Goal: Task Accomplishment & Management: Manage account settings

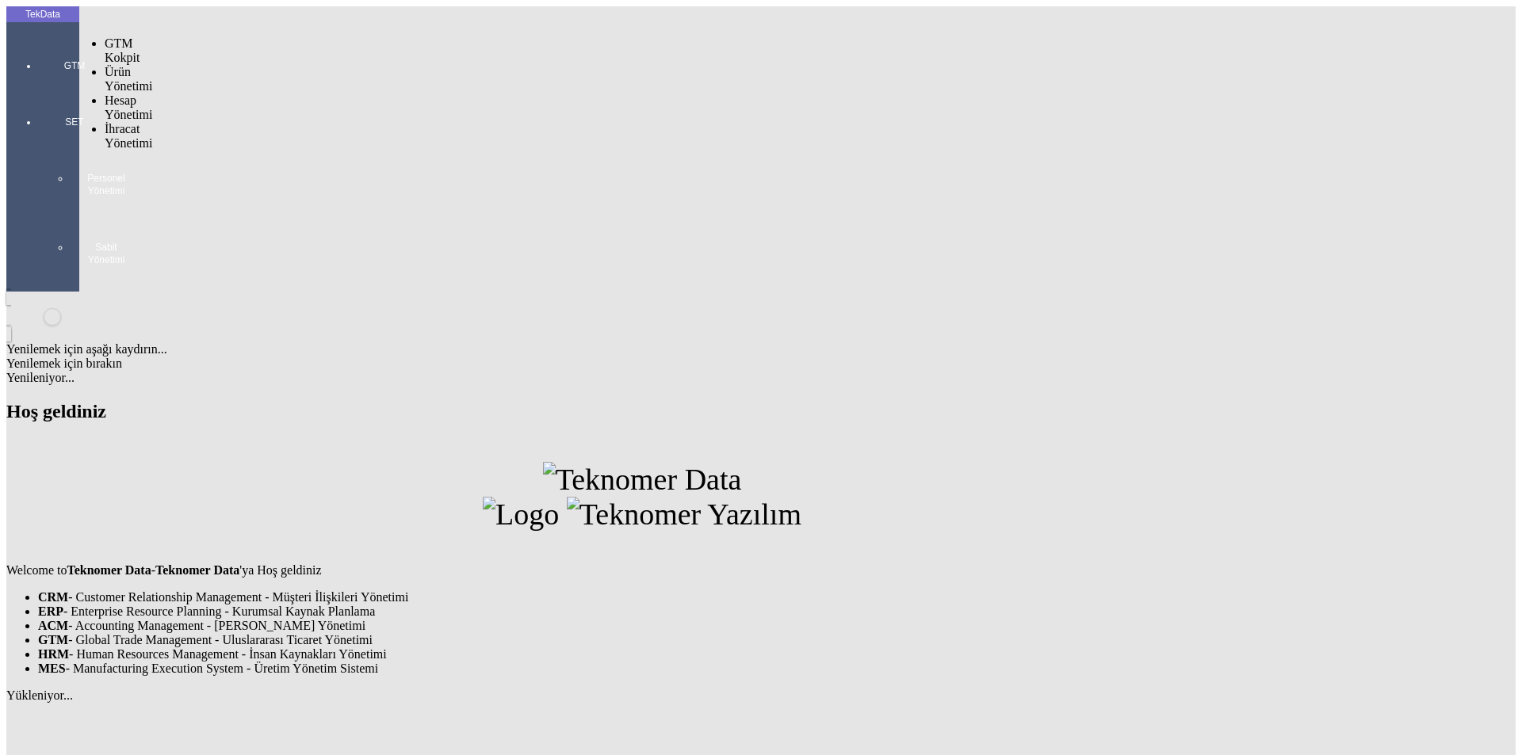
drag, startPoint x: 52, startPoint y: 59, endPoint x: 108, endPoint y: 92, distance: 65.4
click at [52, 59] on div "GTM" at bounding box center [74, 60] width 73 height 56
drag, startPoint x: 120, startPoint y: 91, endPoint x: 151, endPoint y: 94, distance: 31.0
click at [123, 122] on span "İhracat Yönetimi" at bounding box center [129, 136] width 48 height 28
click at [243, 150] on span "Yüklemeler" at bounding box center [273, 156] width 60 height 13
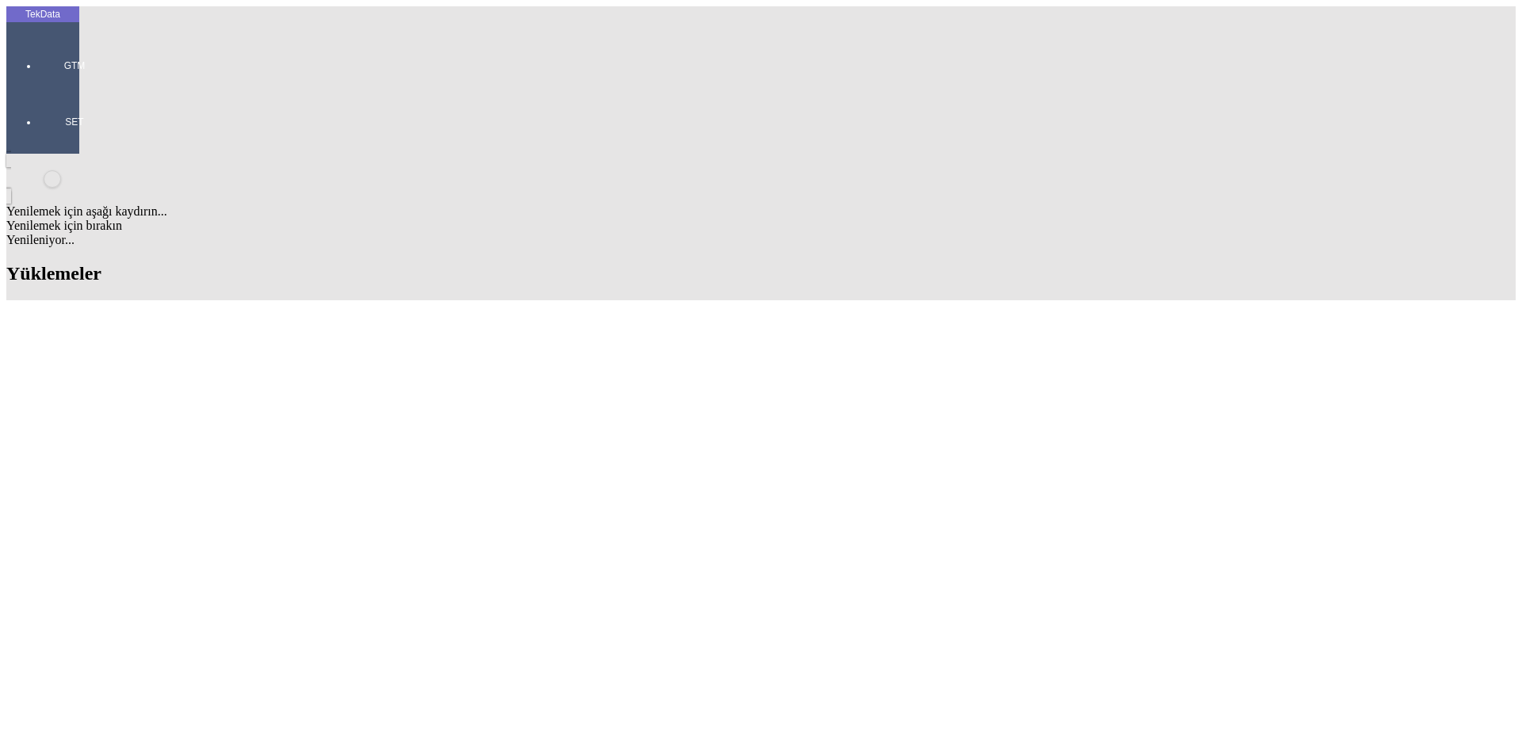
type input "GREEN"
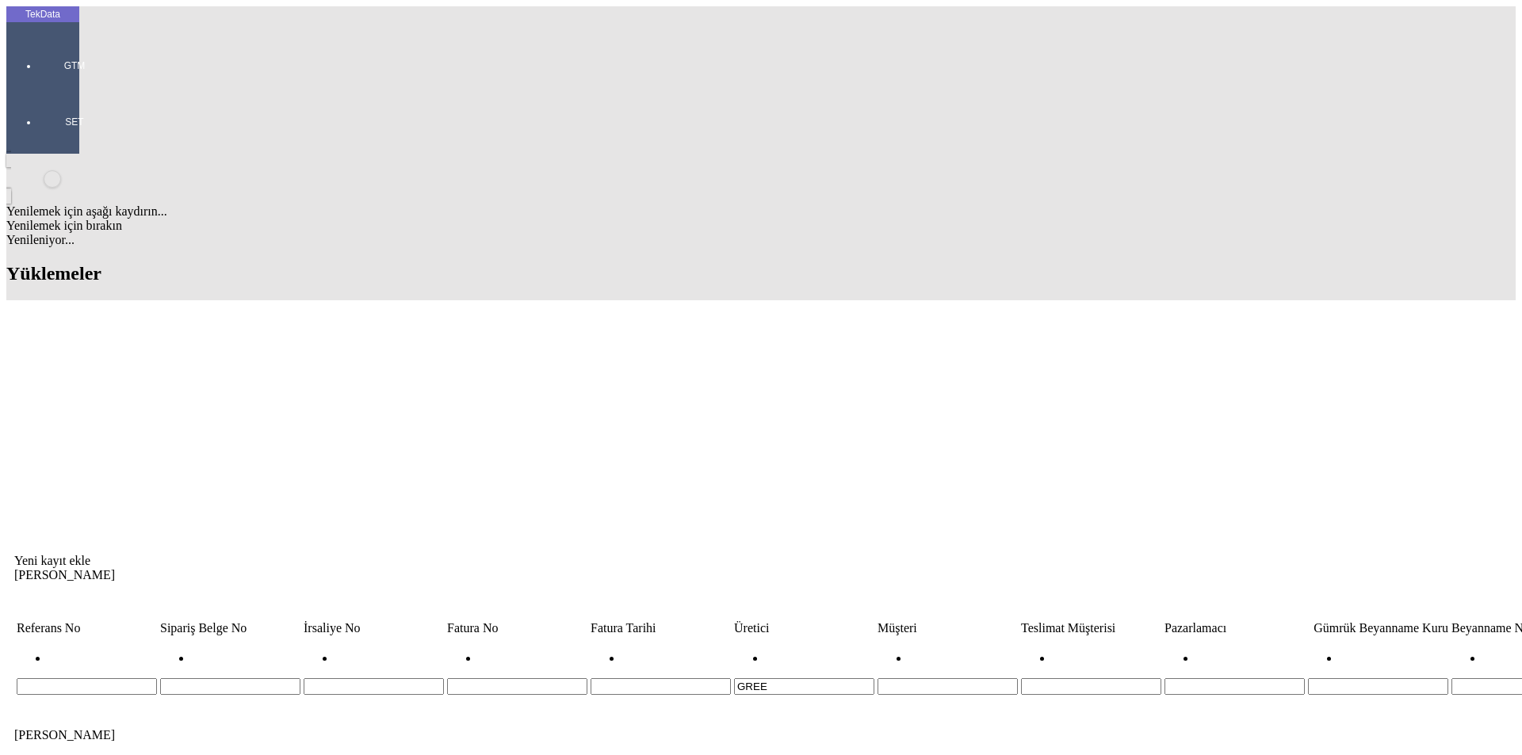
type input "GREE"
type input "G"
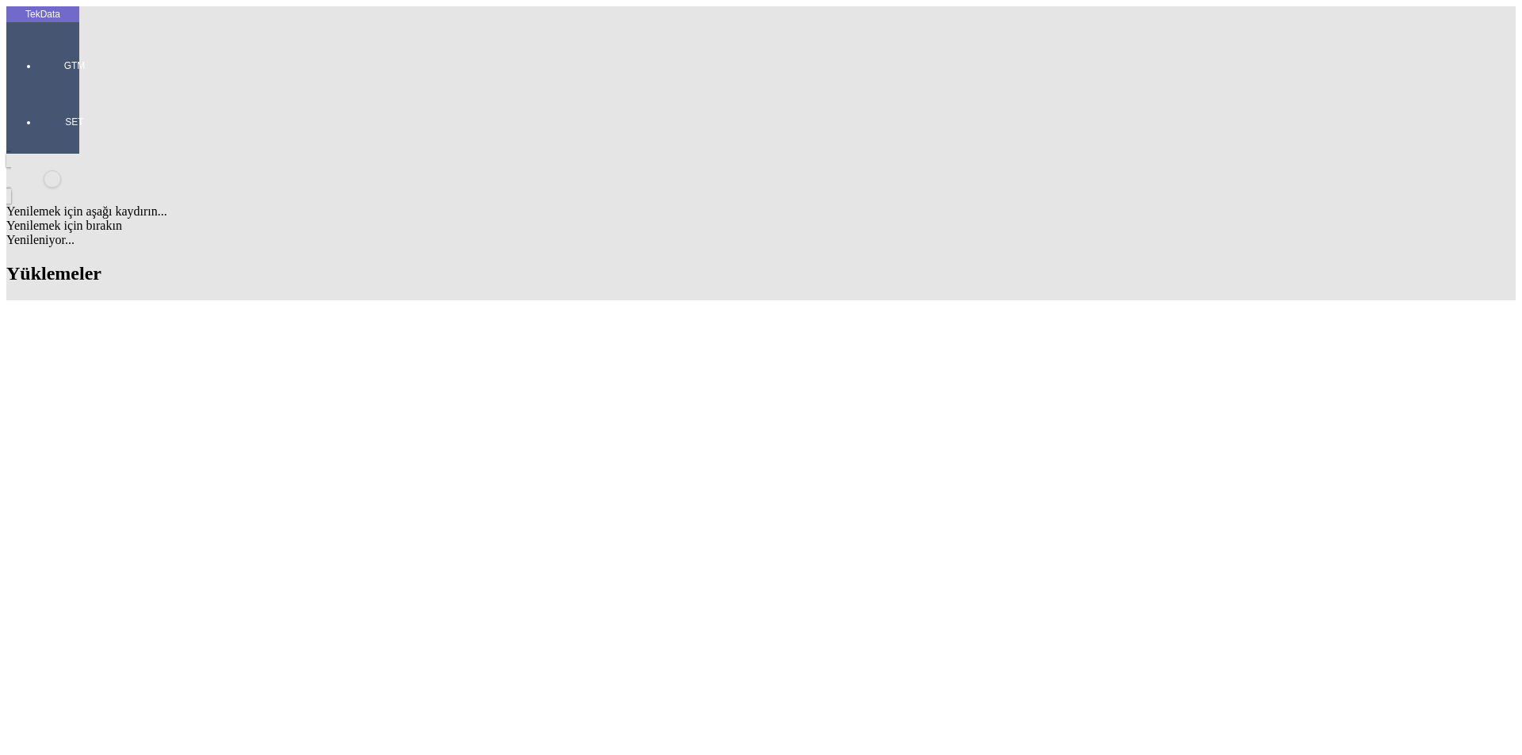
type input "GREE"
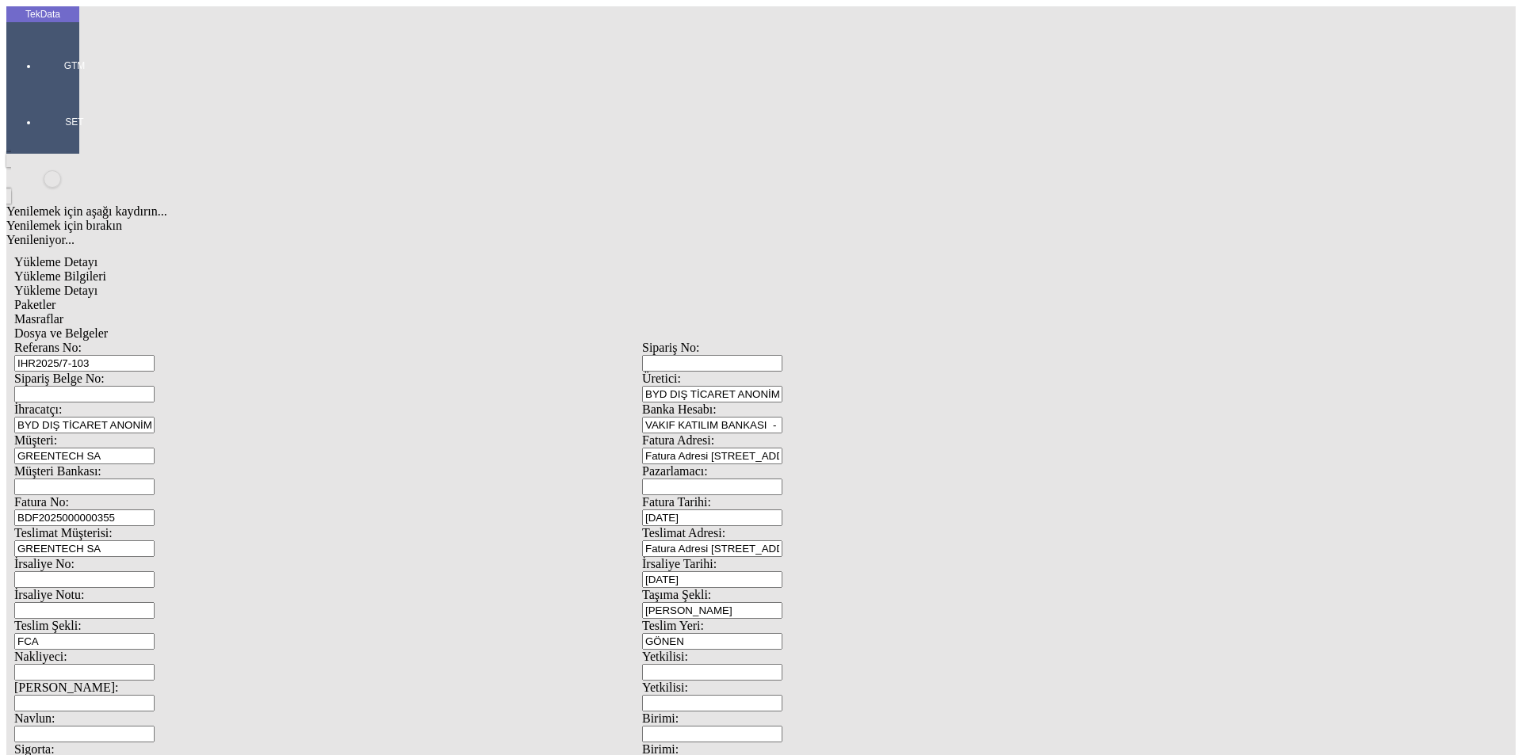
drag, startPoint x: 193, startPoint y: 112, endPoint x: 170, endPoint y: 112, distance: 22.2
click at [170, 341] on div "Referans No: IHR2025/7-103" at bounding box center [328, 356] width 628 height 31
type input "IHR2025/8-022"
click at [155, 510] on input "BDF2025000000355" at bounding box center [84, 518] width 140 height 17
type input "BDF2025000000"
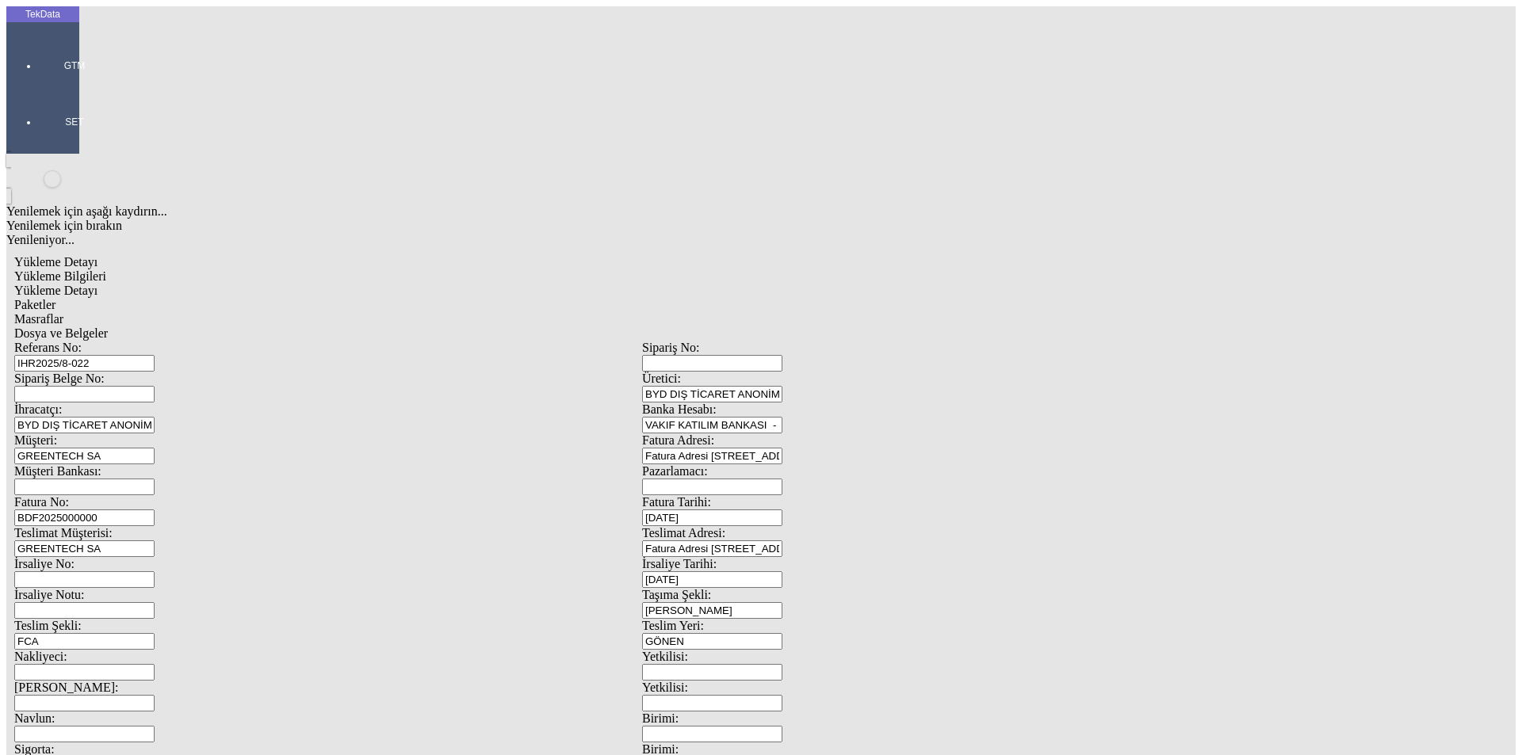
type input "[DATE]"
click at [793, 341] on div "Referans No: IHR2025/8-022 Sipariş No: Sipariş Belge No: Üretici: BYD DIŞ TİCAR…" at bounding box center [641, 712] width 1255 height 742
type input "[DATE]"
drag, startPoint x: 132, startPoint y: 395, endPoint x: 102, endPoint y: 405, distance: 31.6
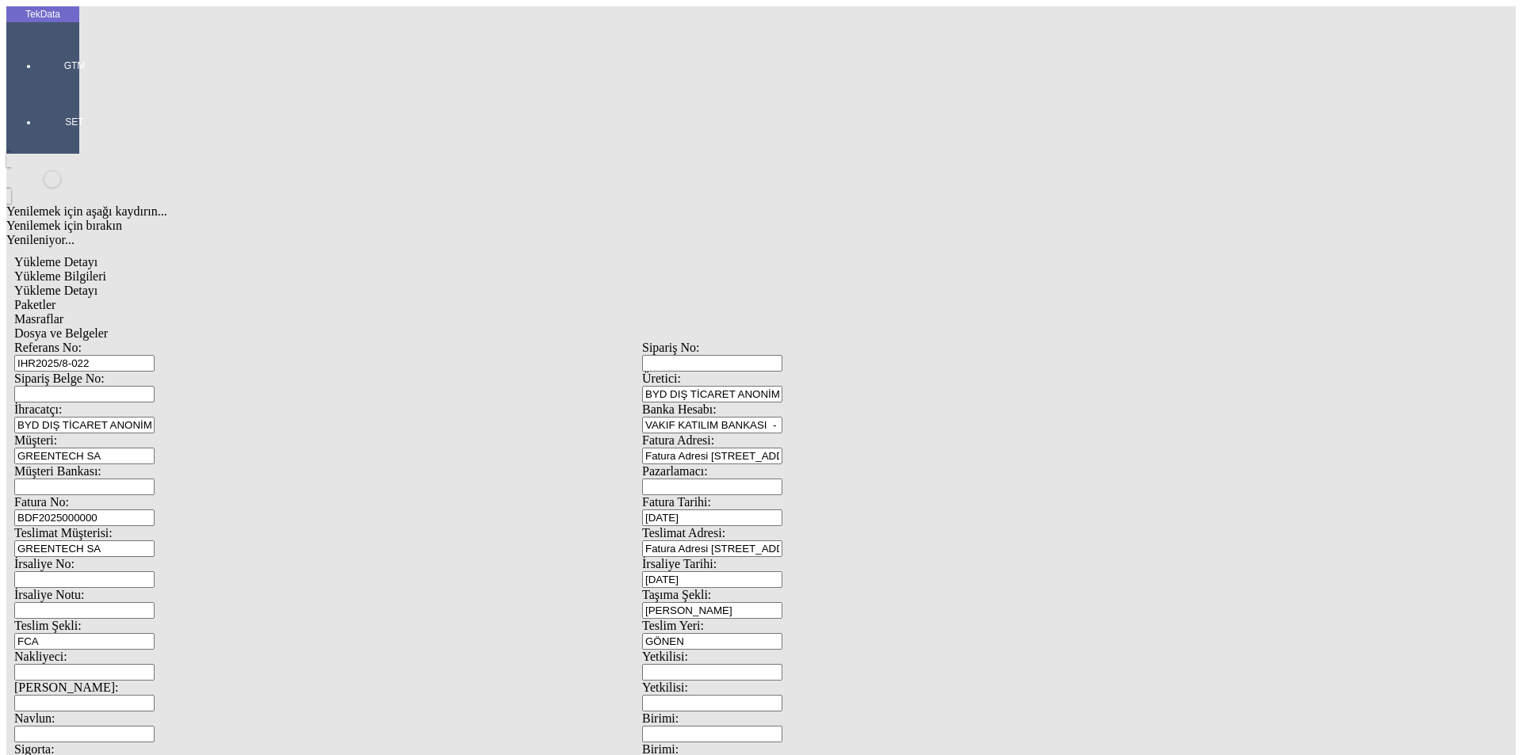
type input "0"
type input "[DATE]"
drag, startPoint x: 262, startPoint y: 554, endPoint x: 0, endPoint y: 602, distance: 266.0
click at [6, 602] on div "TekData GTM SET Yenilemek için aşağı kaydırın... Yenilemek için bırakın Yenilen…" at bounding box center [641, 626] width 1271 height 1241
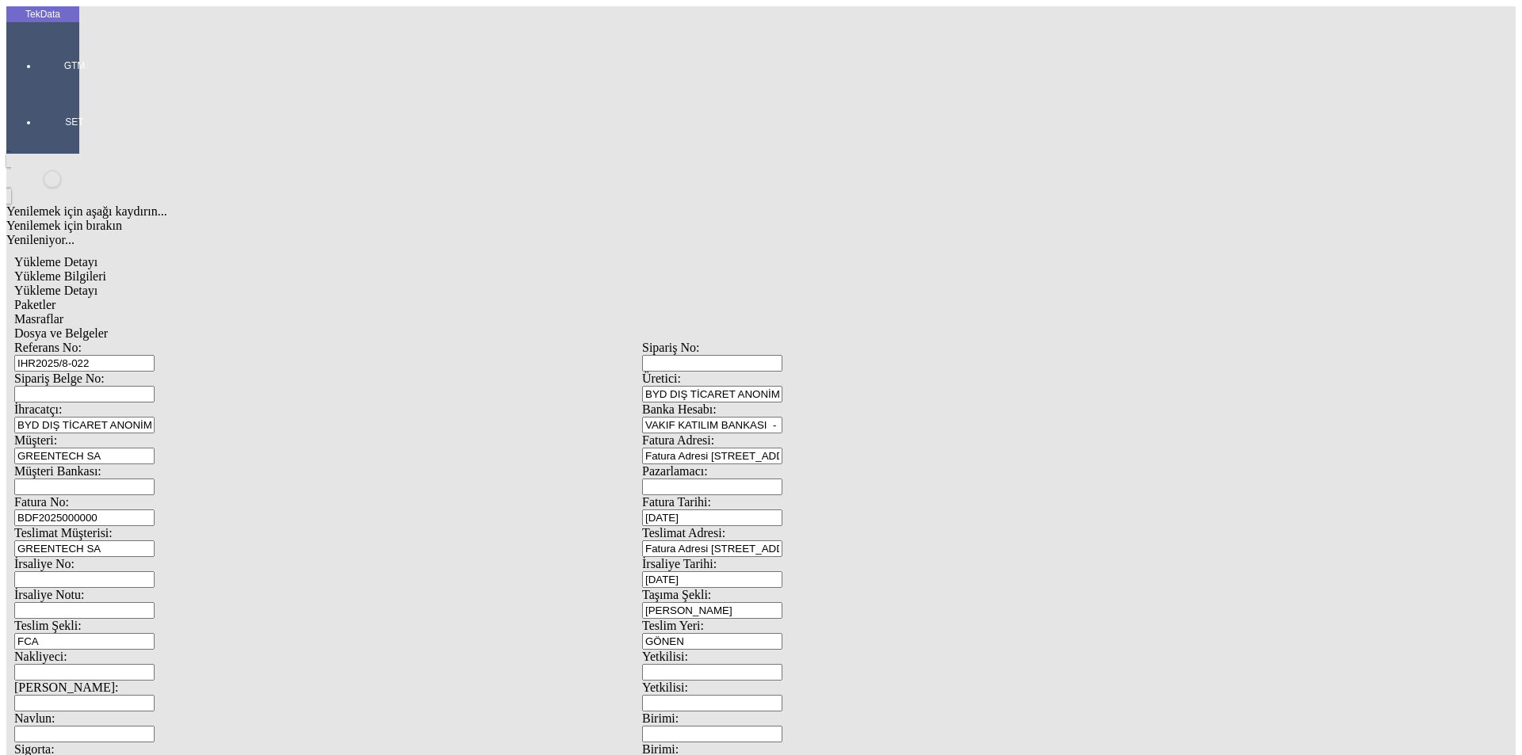
type input "[DATE]"
drag, startPoint x: 258, startPoint y: 600, endPoint x: 143, endPoint y: 613, distance: 115.6
type input "23100"
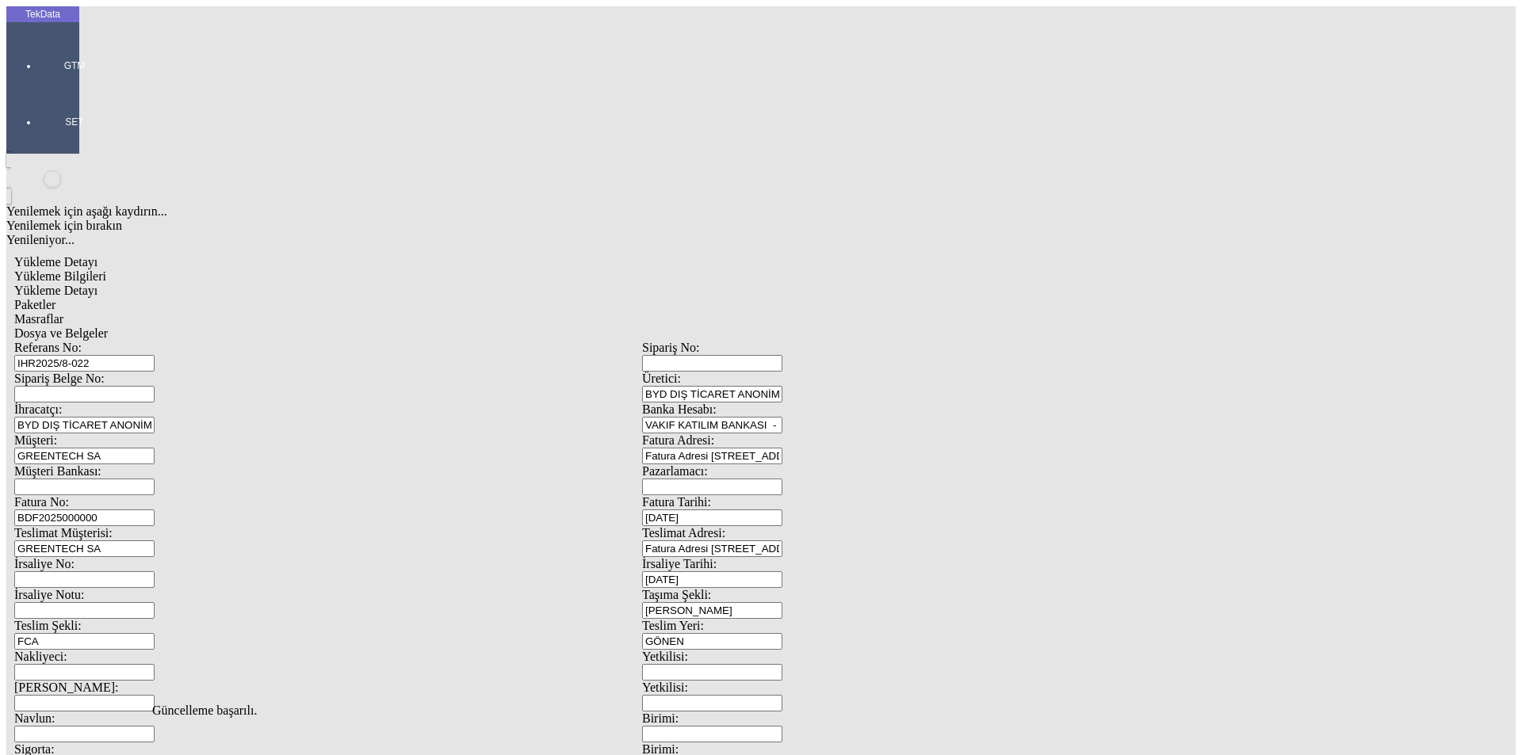
scroll to position [0, 0]
click at [254, 341] on div "Referans No: IHR2025/8-022 Sipariş No: Sipariş Belge No: Üretici: BYD DIŞ TİCAR…" at bounding box center [641, 712] width 1255 height 742
click at [97, 284] on span "Yükleme Detayı" at bounding box center [55, 290] width 83 height 13
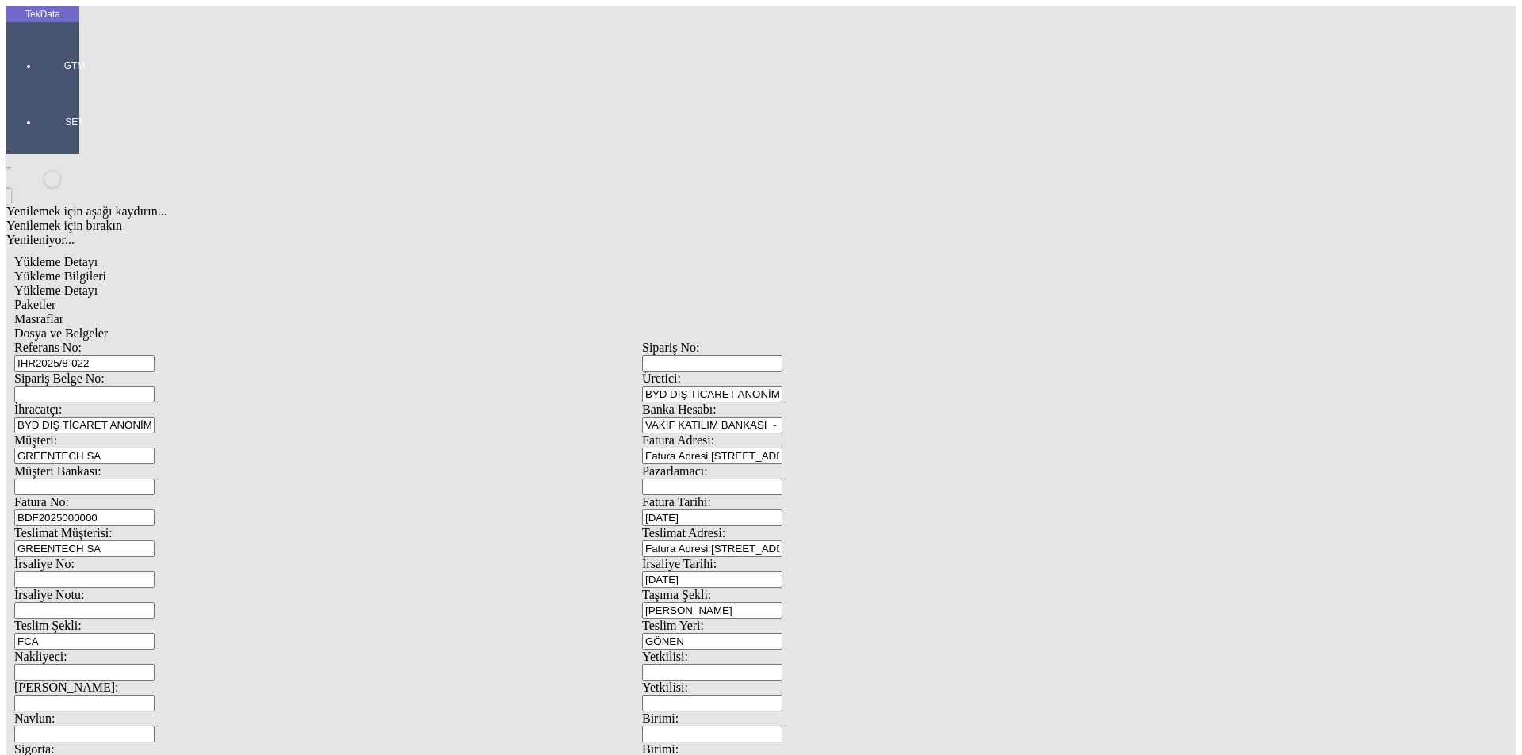
type input "0.749"
click at [55, 298] on span "Paketler" at bounding box center [34, 304] width 41 height 13
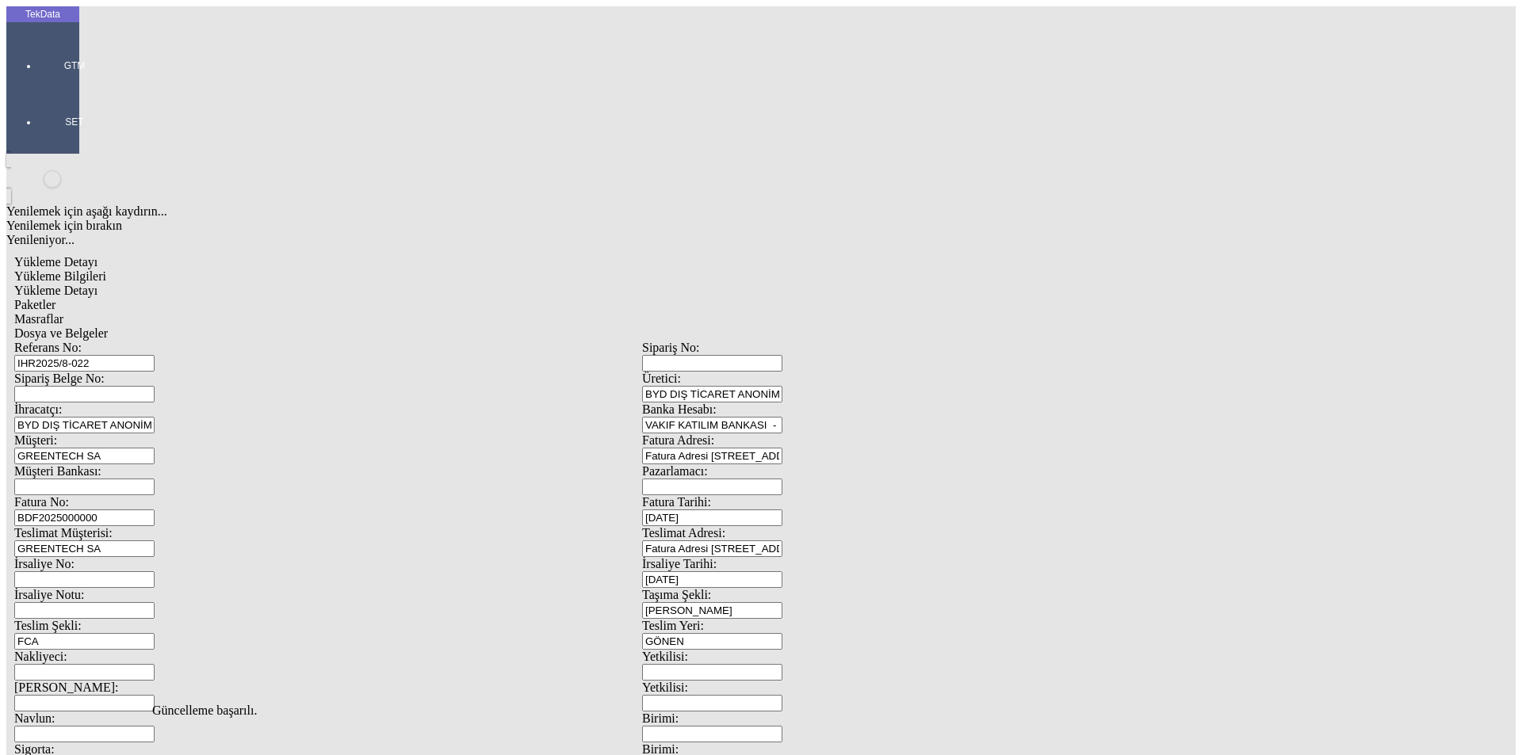
drag, startPoint x: 472, startPoint y: 82, endPoint x: 550, endPoint y: 82, distance: 77.7
click at [63, 312] on span "Masraflar" at bounding box center [38, 318] width 49 height 13
click at [108, 327] on span "Dosya ve Belgeler" at bounding box center [61, 333] width 94 height 13
